Goal: Information Seeking & Learning: Learn about a topic

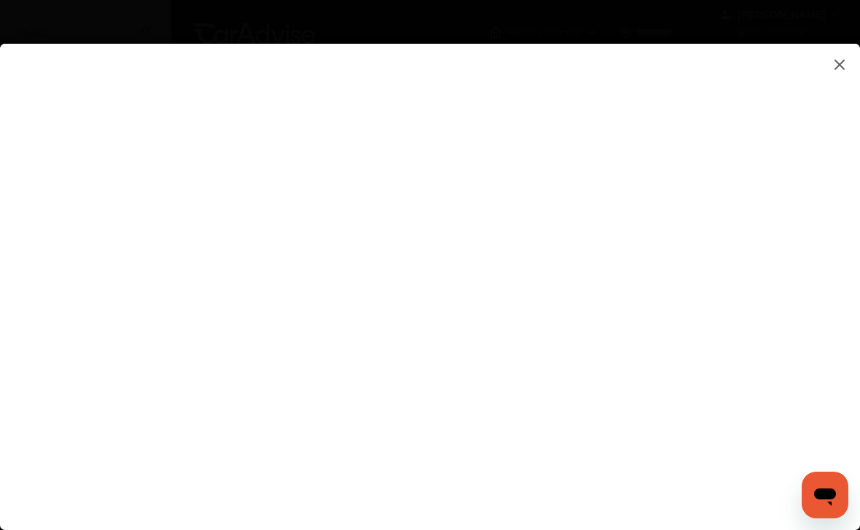
click at [858, 58] on flutter-view at bounding box center [430, 272] width 860 height 457
click at [832, 66] on img at bounding box center [839, 64] width 17 height 18
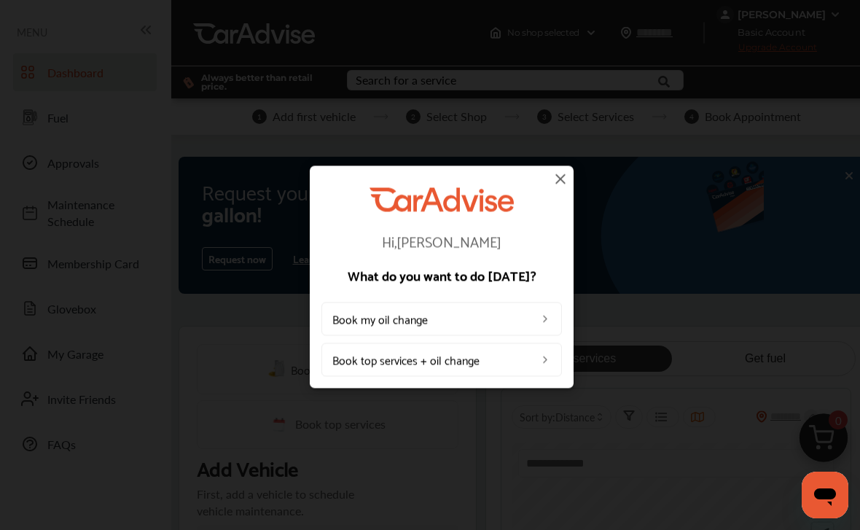
click at [563, 178] on img at bounding box center [560, 178] width 17 height 17
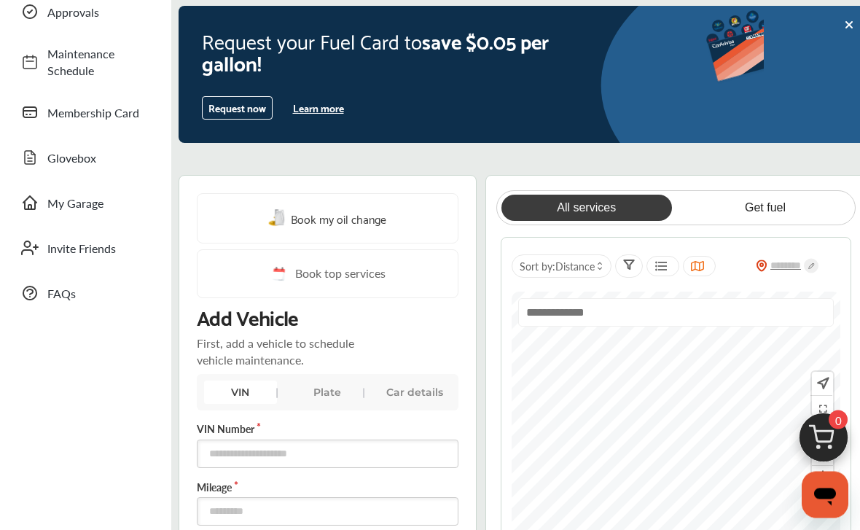
scroll to position [153, 0]
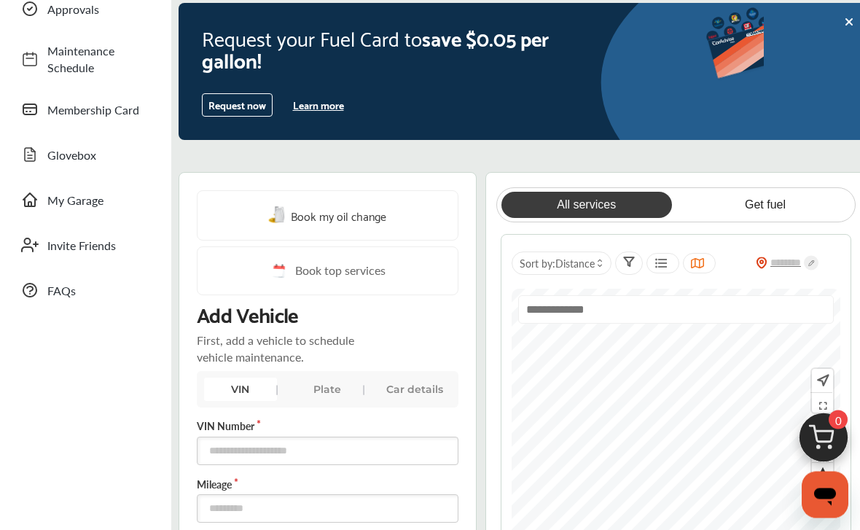
click at [858, 184] on div "All services Get fuel Sort by : Distance" at bounding box center [675, 404] width 381 height 463
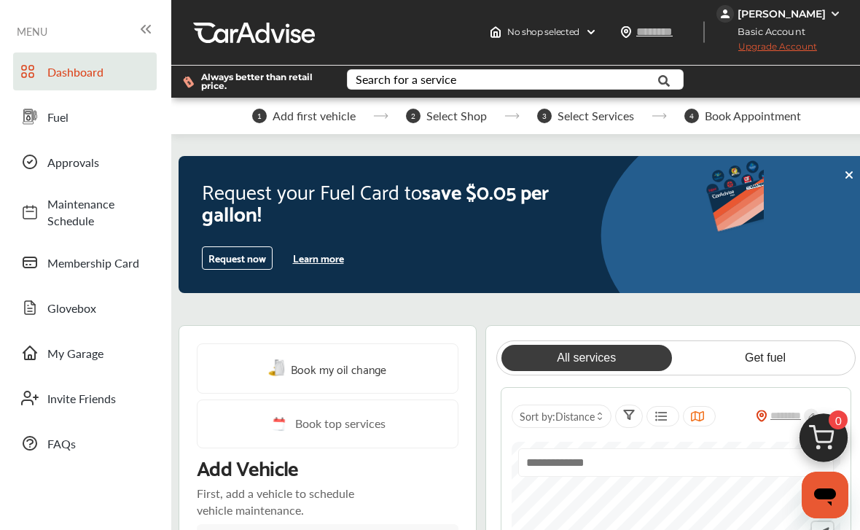
scroll to position [0, 0]
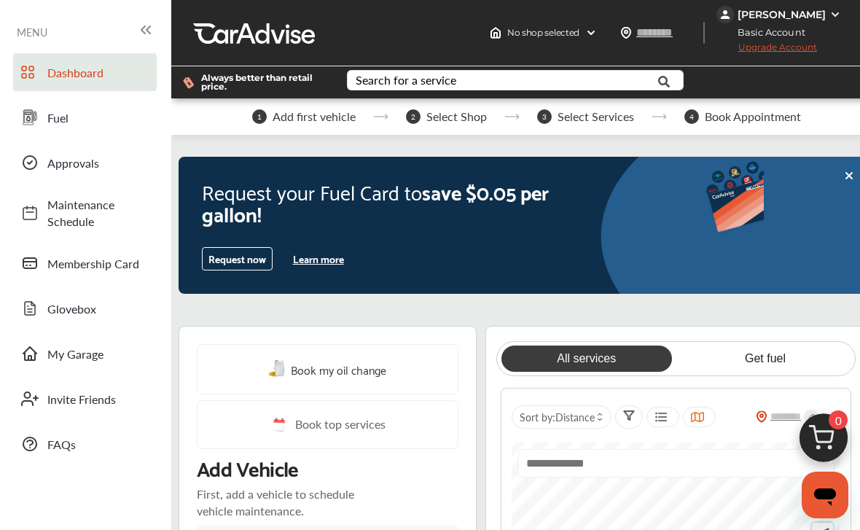
click at [75, 444] on span "FAQs" at bounding box center [98, 444] width 102 height 17
click at [45, 45] on div "MENU" at bounding box center [85, 31] width 157 height 28
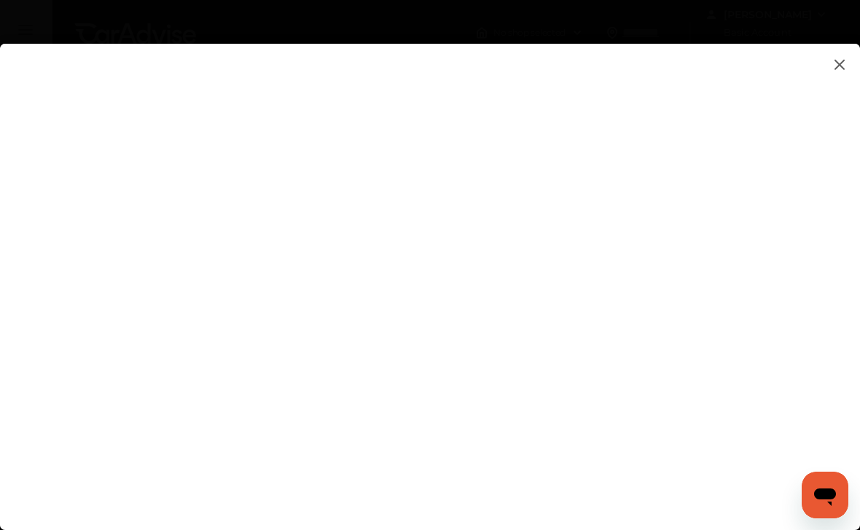
click at [838, 71] on img at bounding box center [839, 64] width 17 height 18
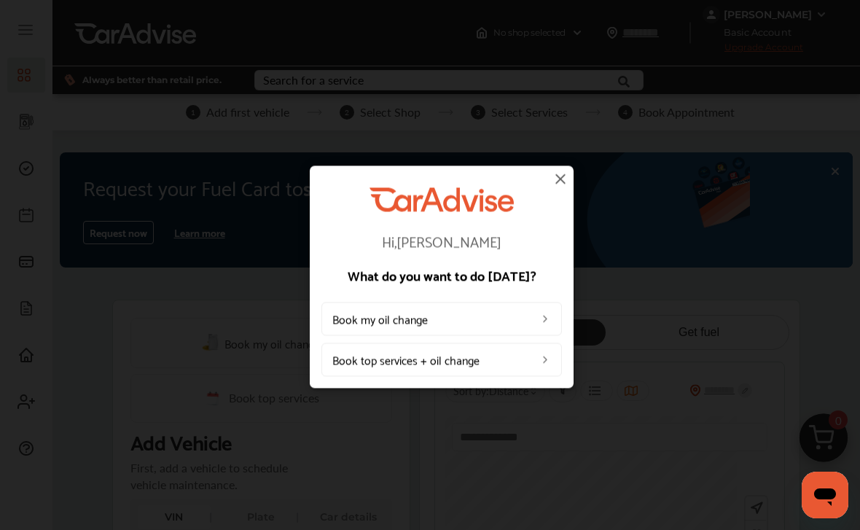
click at [563, 175] on img at bounding box center [560, 178] width 17 height 17
